Goal: Find specific page/section: Find specific page/section

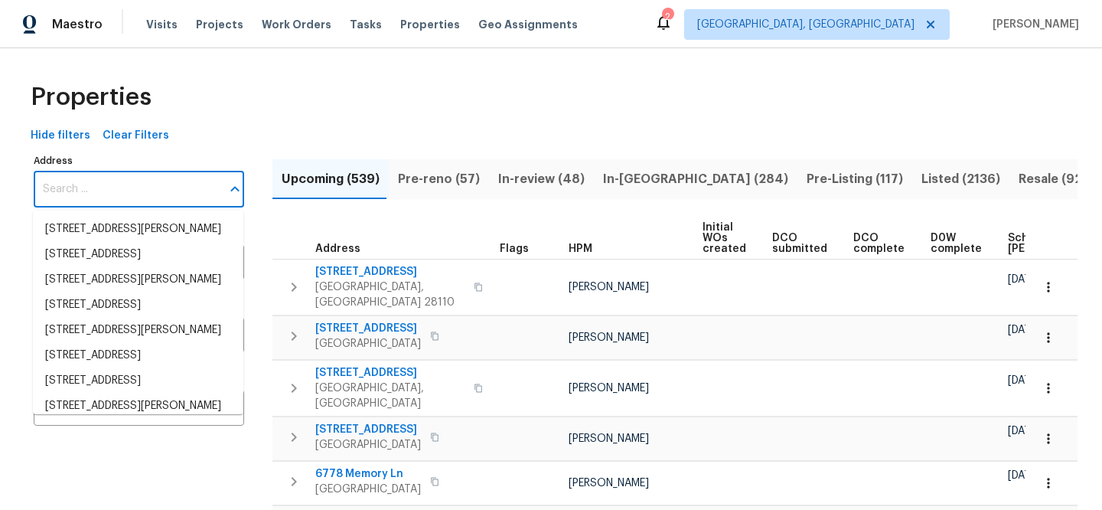
click at [155, 204] on input "Address" at bounding box center [128, 189] width 188 height 36
paste input "[STREET_ADDRESS][PERSON_NAME]"
type input "[STREET_ADDRESS][PERSON_NAME]"
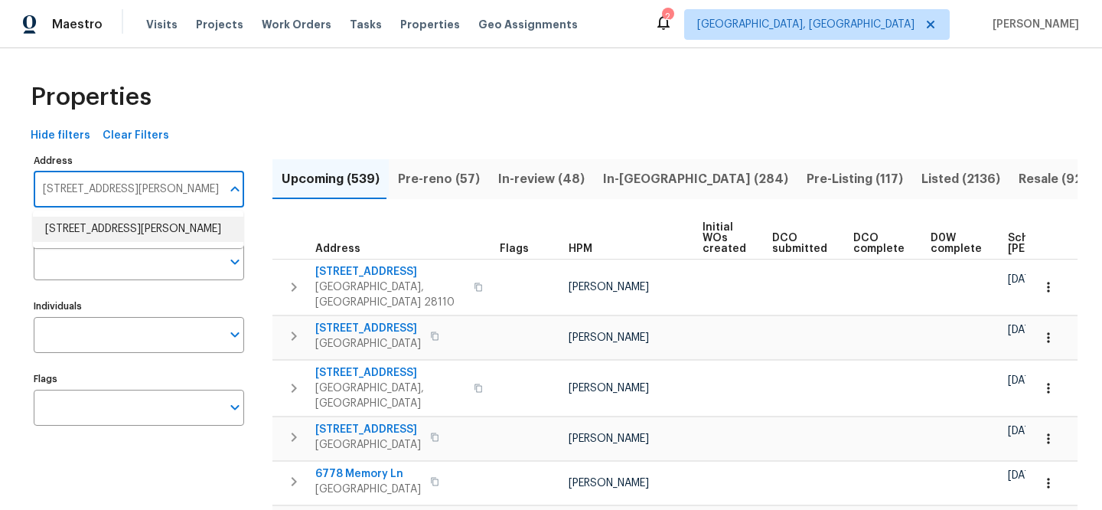
click at [159, 232] on li "519 N Armistead St Apt T1 Alexandria VA 22312" at bounding box center [138, 229] width 211 height 25
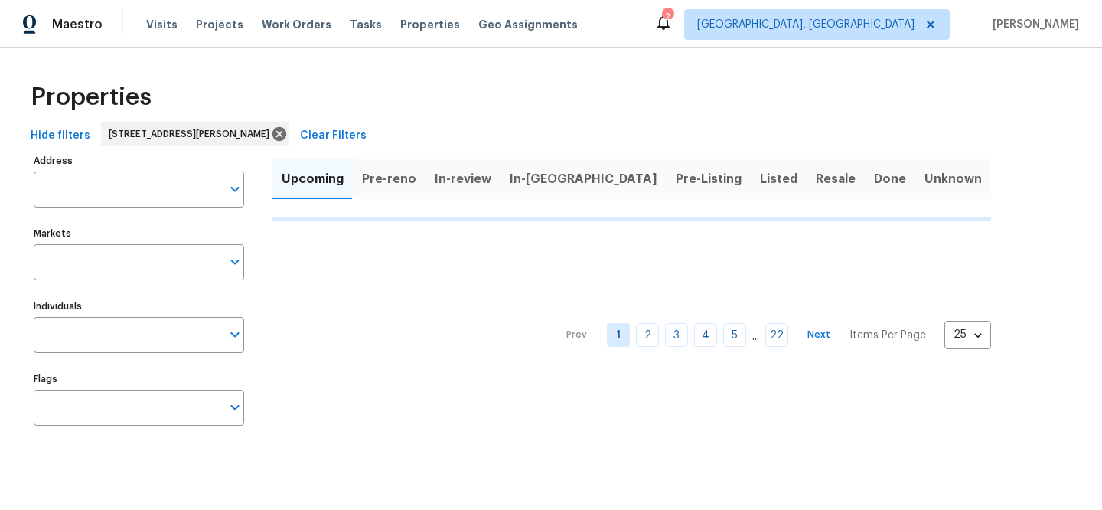
type input "519 N Armistead St Apt T1 Alexandria VA 22312"
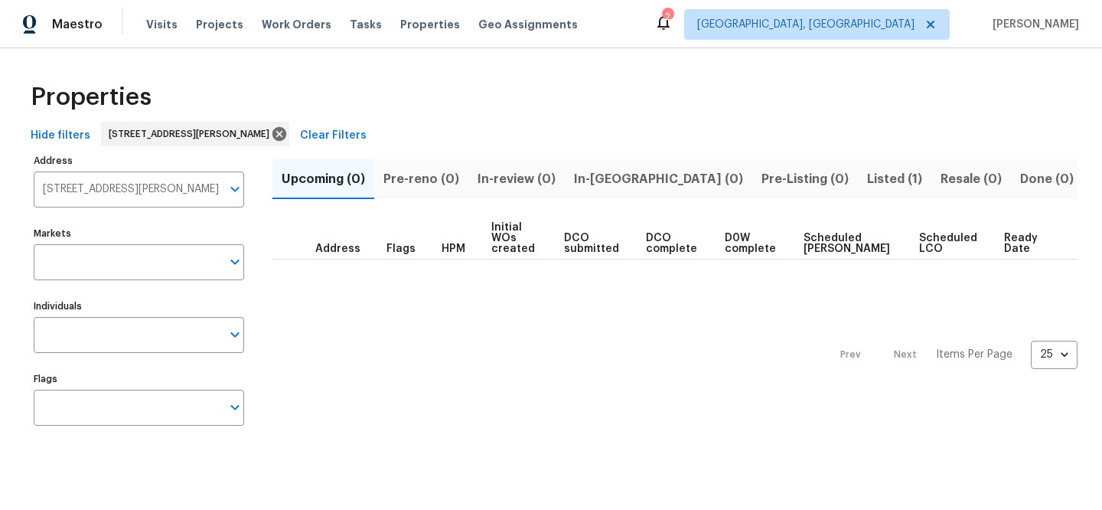
click at [867, 176] on span "Listed (1)" at bounding box center [894, 178] width 55 height 21
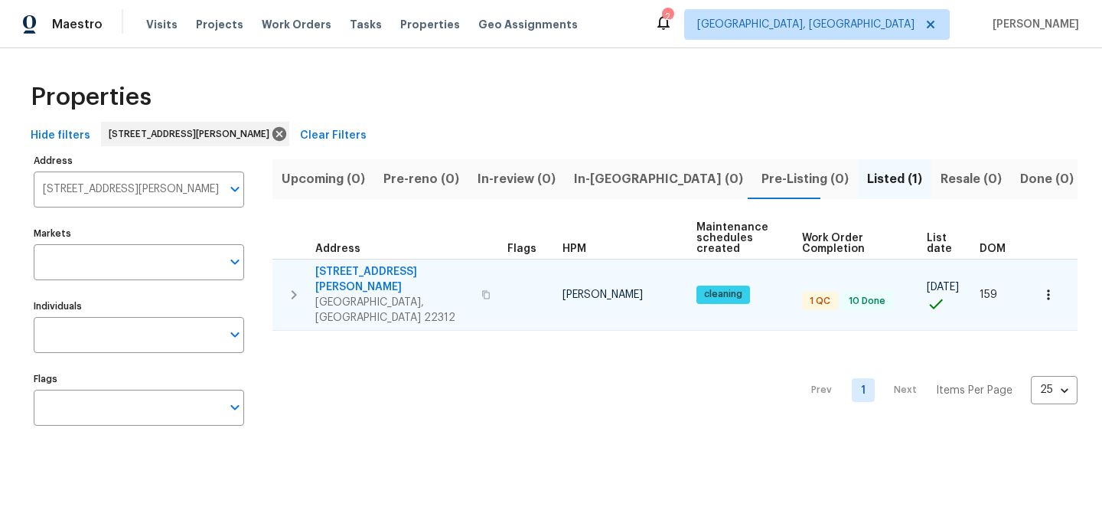
click at [392, 267] on span "[STREET_ADDRESS][PERSON_NAME]" at bounding box center [393, 279] width 157 height 31
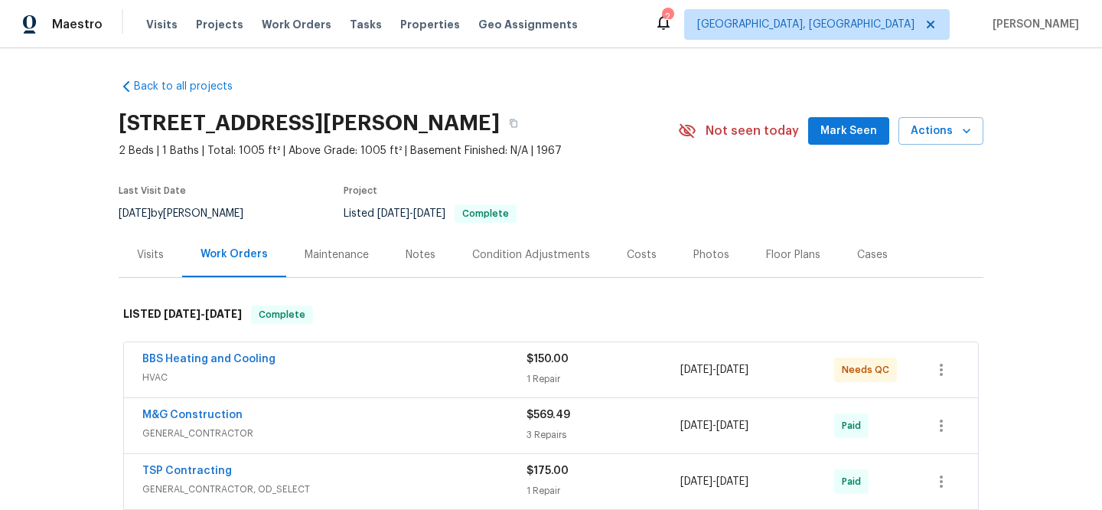
click at [149, 263] on div "Visits" at bounding box center [151, 254] width 64 height 45
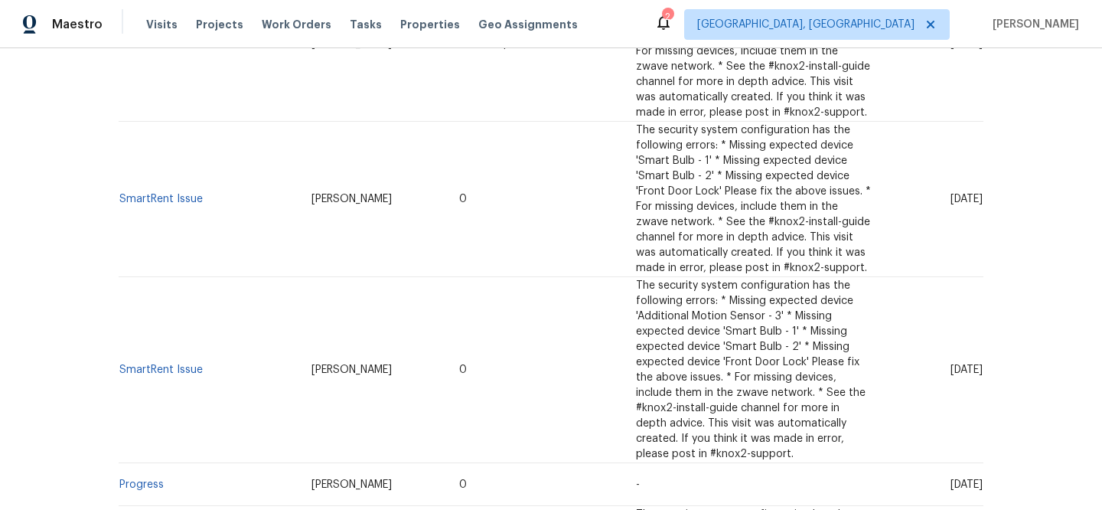
scroll to position [563, 0]
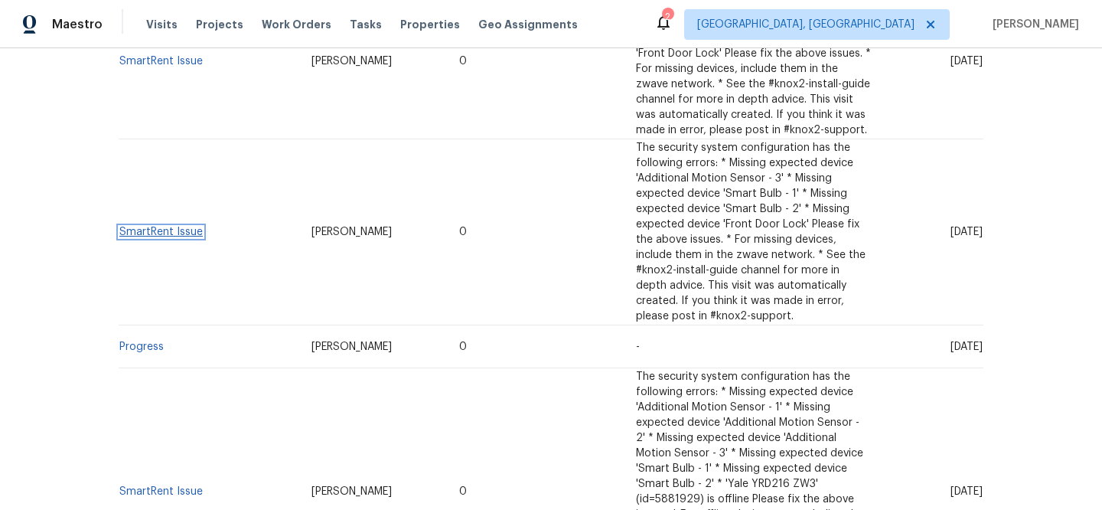
click at [168, 227] on link "SmartRent Issue" at bounding box center [160, 232] width 83 height 11
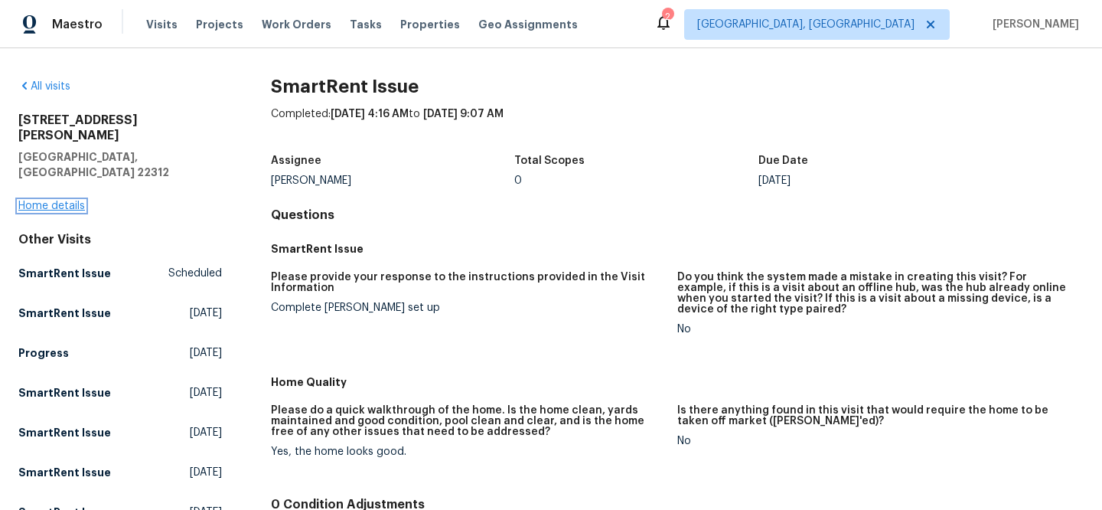
click at [67, 201] on link "Home details" at bounding box center [51, 206] width 67 height 11
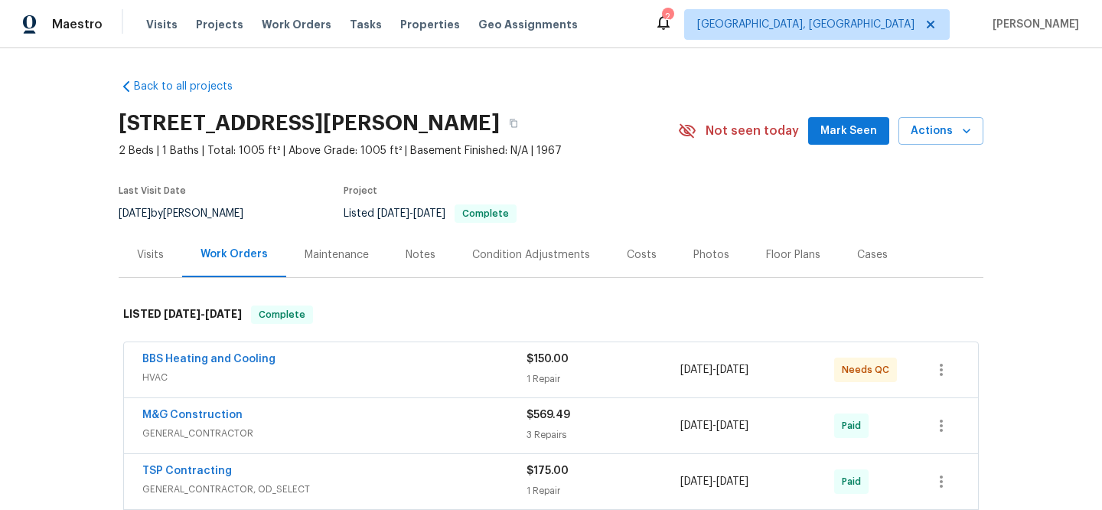
click at [146, 267] on div "Visits" at bounding box center [151, 254] width 64 height 45
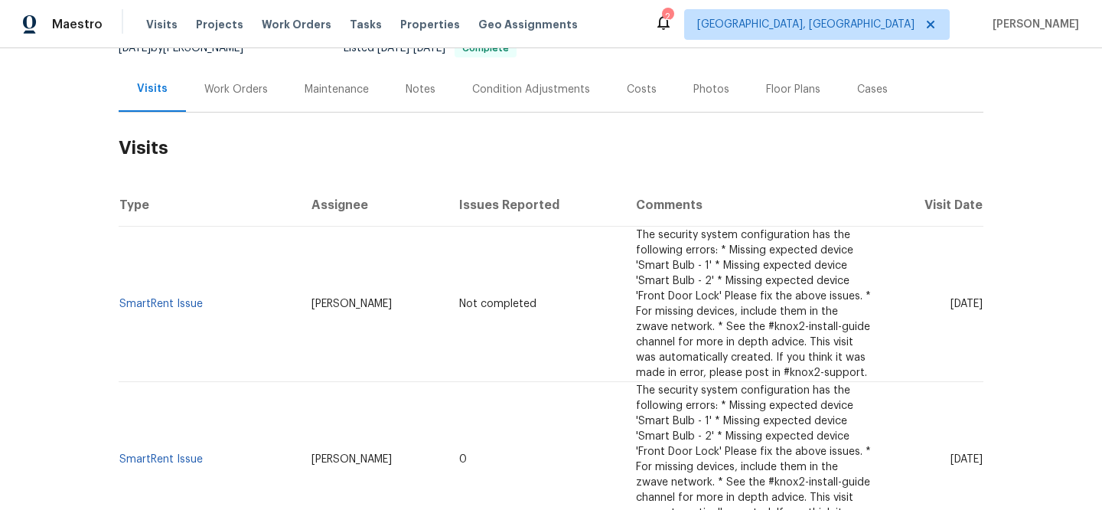
scroll to position [178, 0]
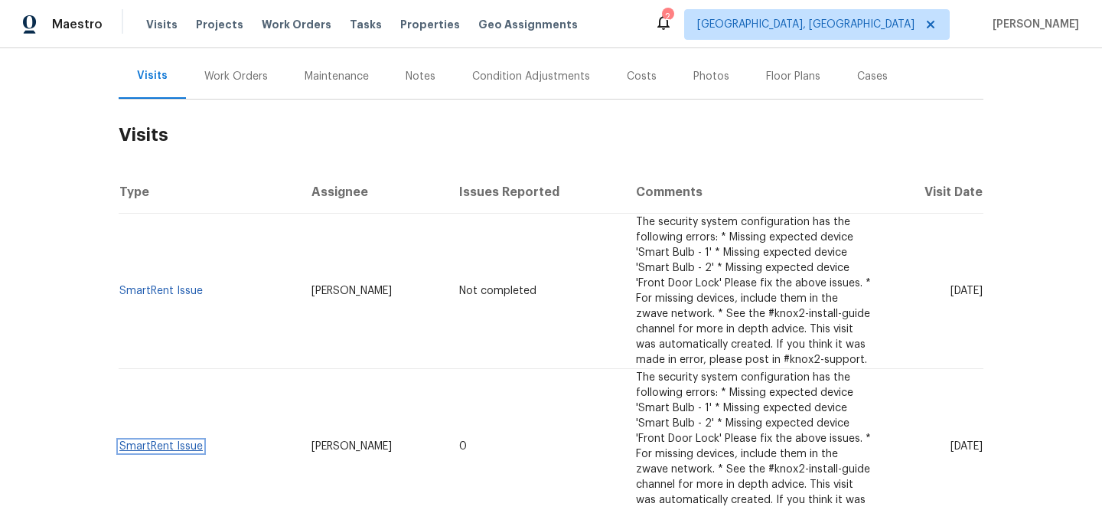
click at [155, 445] on link "SmartRent Issue" at bounding box center [160, 446] width 83 height 11
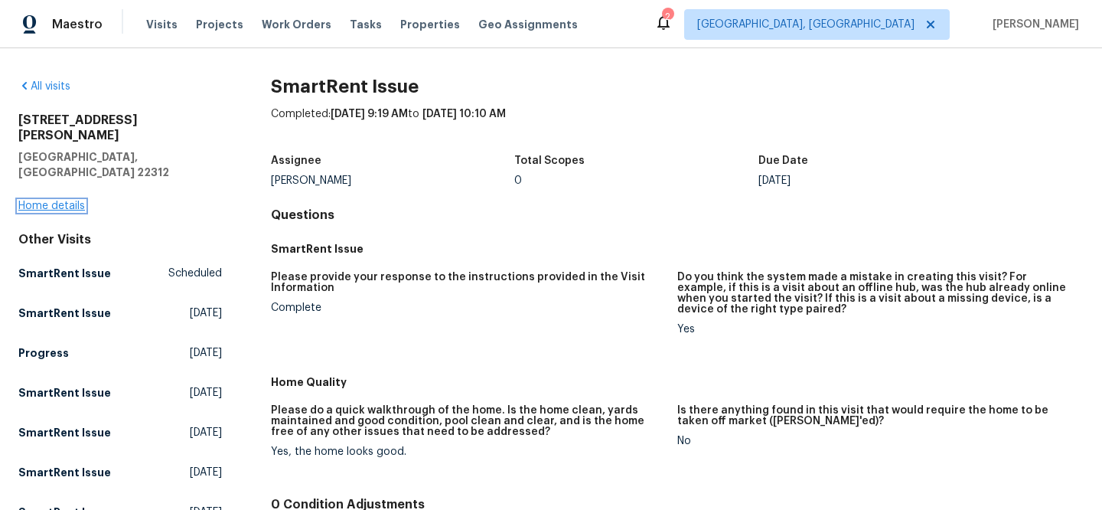
click at [39, 201] on link "Home details" at bounding box center [51, 206] width 67 height 11
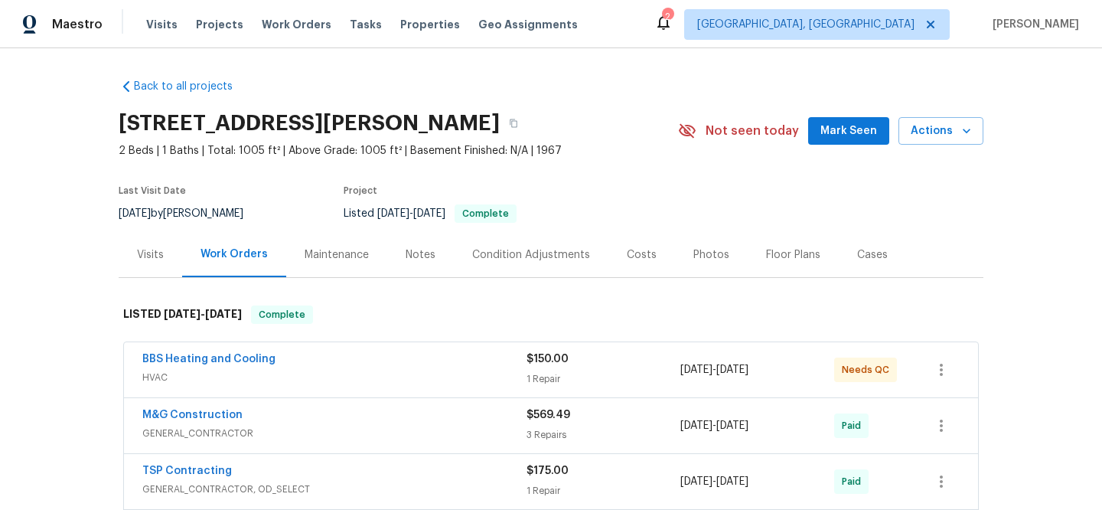
click at [149, 247] on div "Visits" at bounding box center [150, 254] width 27 height 15
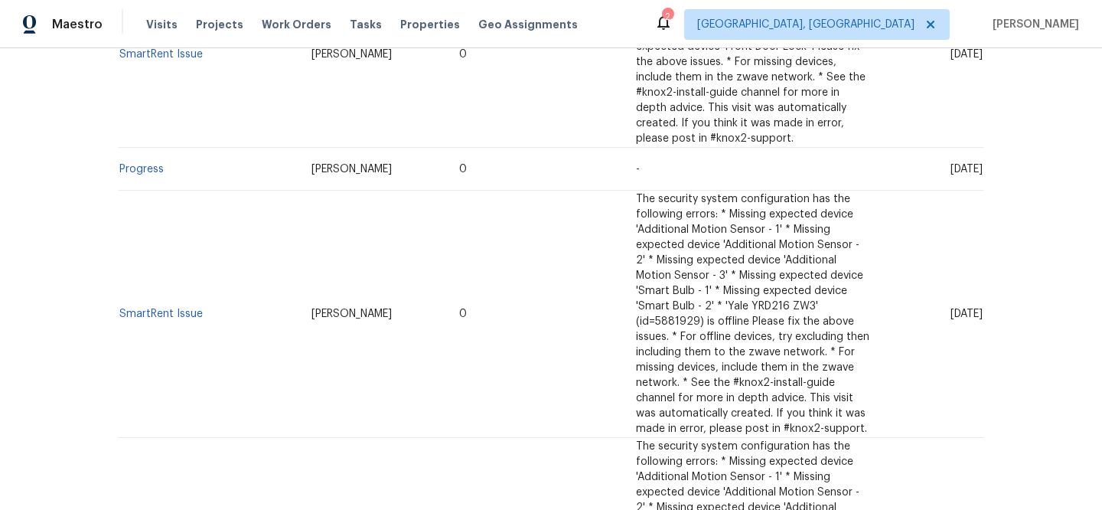
scroll to position [887, 0]
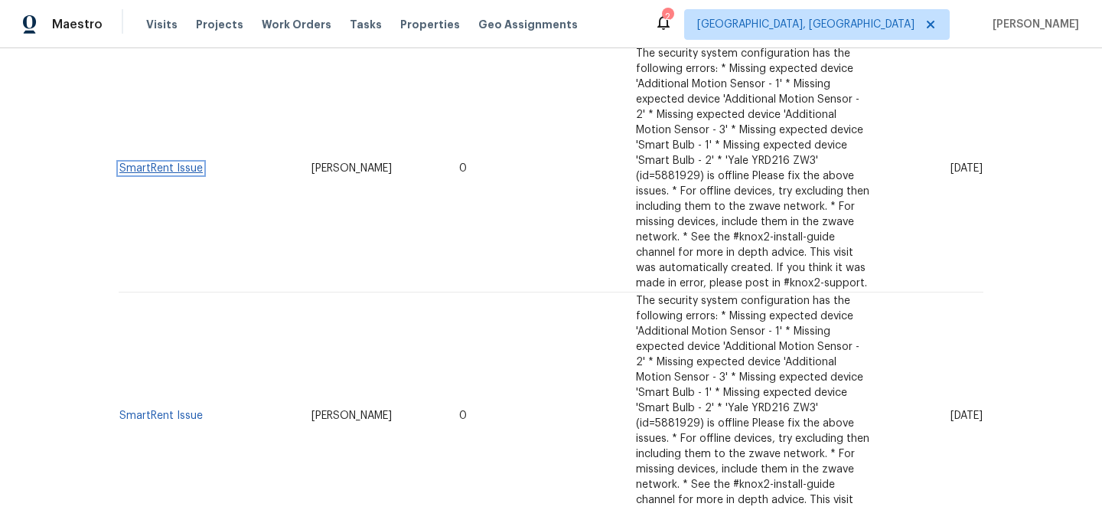
click at [178, 163] on link "SmartRent Issue" at bounding box center [160, 168] width 83 height 11
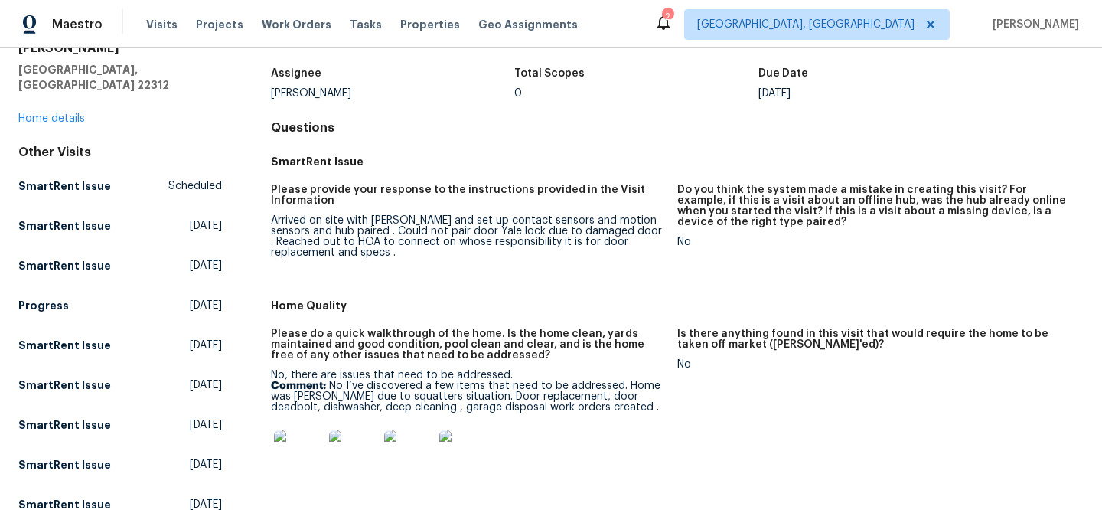
scroll to position [90, 0]
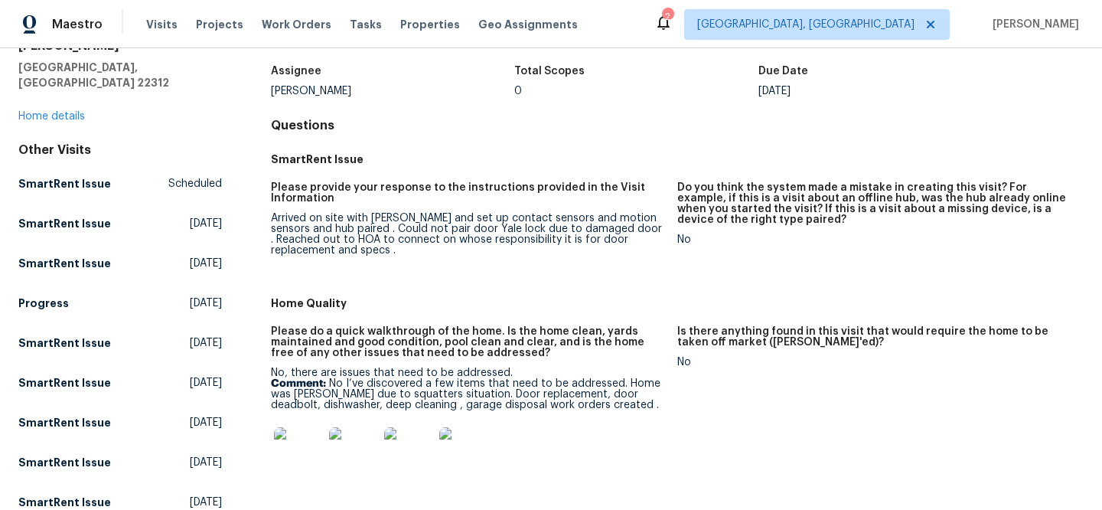
click at [286, 456] on img at bounding box center [298, 451] width 49 height 49
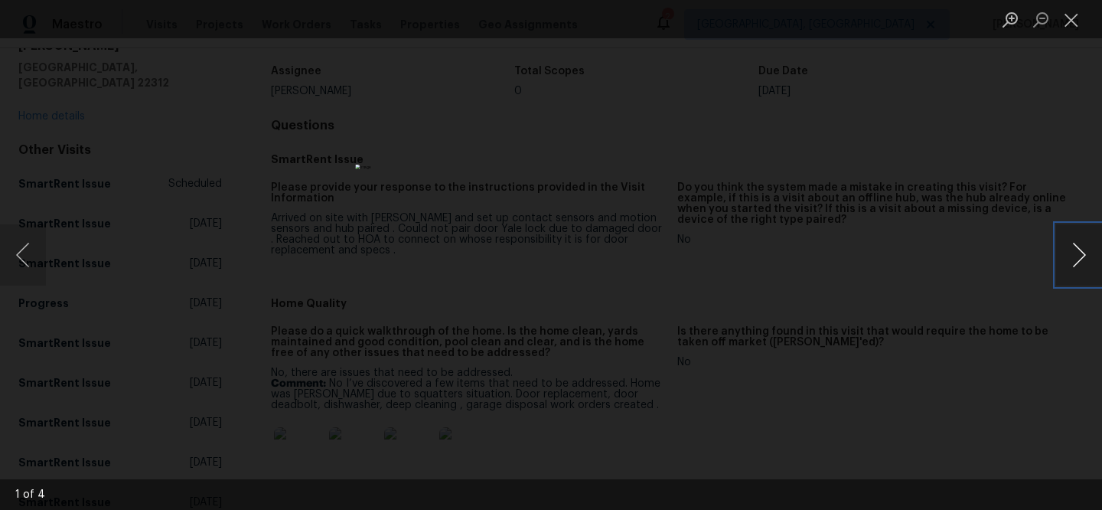
click at [1073, 243] on button "Next image" at bounding box center [1080, 254] width 46 height 61
click at [1073, 244] on button "Next image" at bounding box center [1080, 254] width 46 height 61
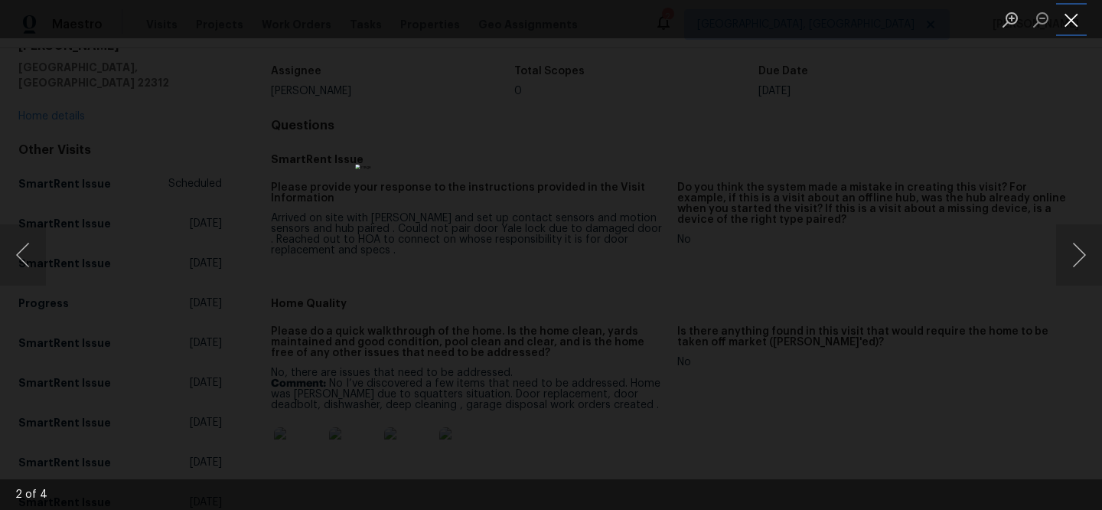
click at [1066, 16] on button "Close lightbox" at bounding box center [1072, 19] width 31 height 27
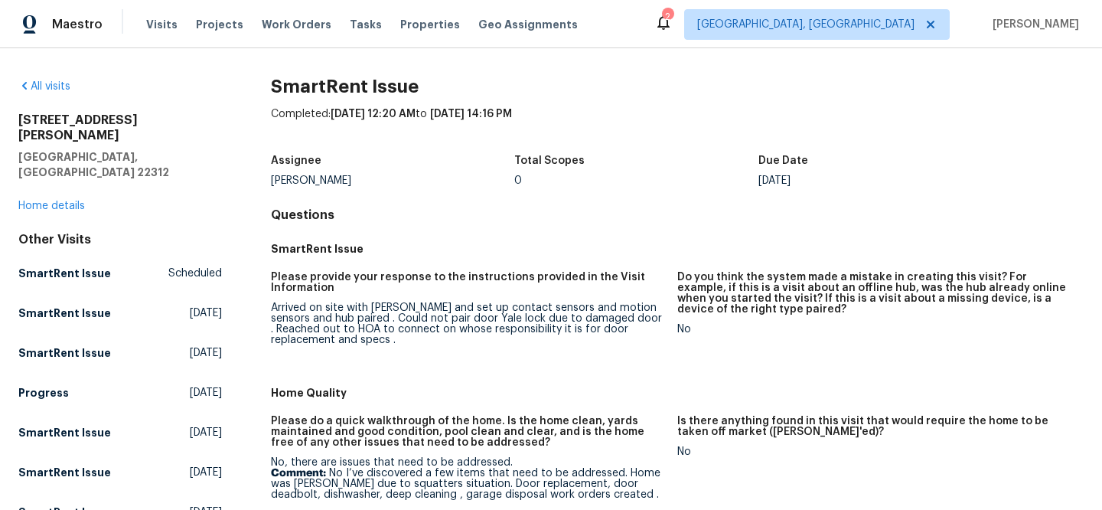
scroll to position [3, 0]
